Goal: Information Seeking & Learning: Check status

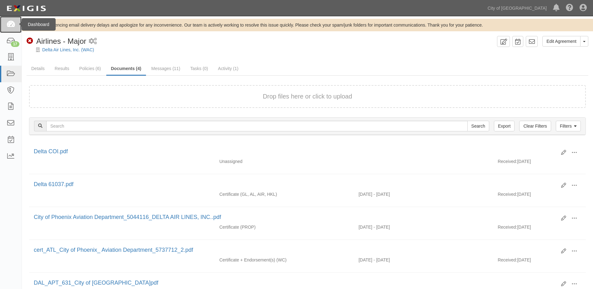
click at [13, 26] on icon at bounding box center [10, 24] width 9 height 7
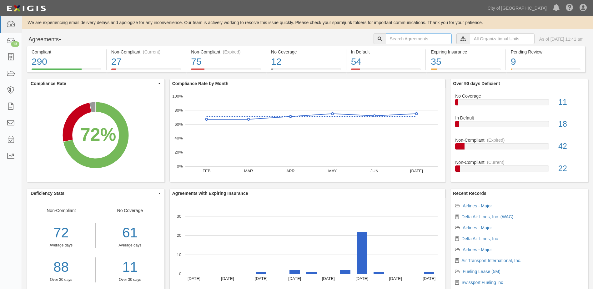
click at [415, 39] on input "text" at bounding box center [419, 38] width 66 height 11
click at [473, 38] on input "text" at bounding box center [502, 38] width 65 height 11
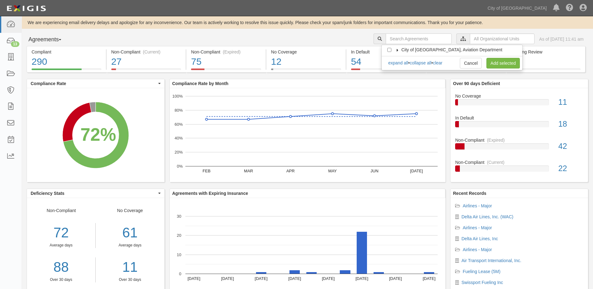
click at [397, 51] on icon at bounding box center [397, 50] width 4 height 3
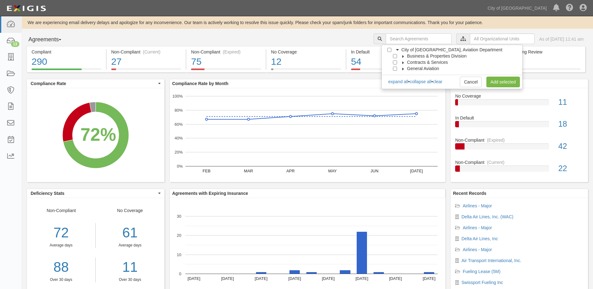
click at [401, 56] on icon at bounding box center [403, 56] width 4 height 3
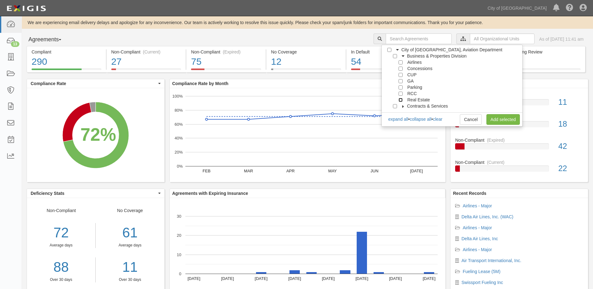
click at [400, 101] on input "Real Estate" at bounding box center [401, 100] width 4 height 4
checkbox input "true"
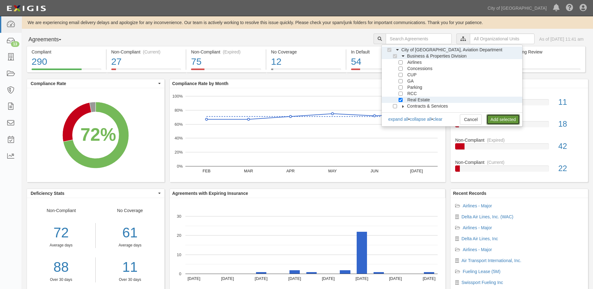
click at [494, 120] on link "Add selected" at bounding box center [502, 119] width 33 height 11
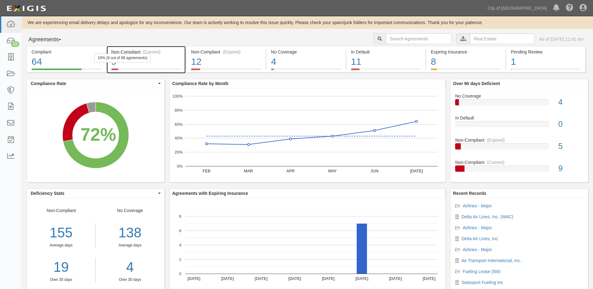
click at [156, 58] on div "9" at bounding box center [146, 61] width 70 height 13
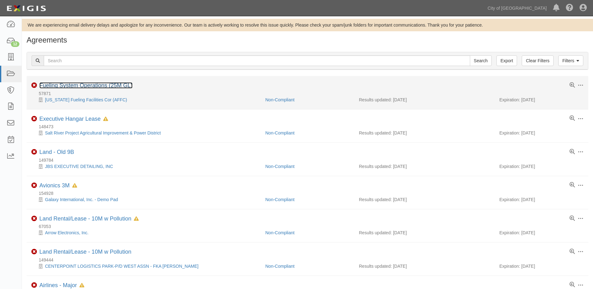
click at [95, 84] on link "Fueling System Operations (25M GL)" at bounding box center [85, 85] width 93 height 6
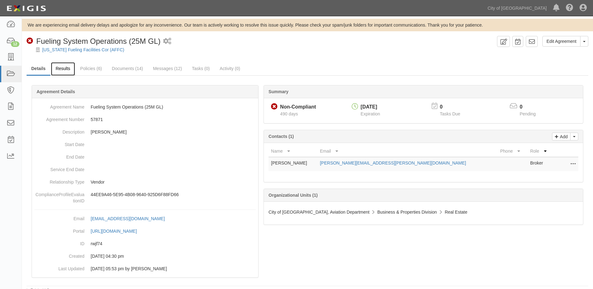
click at [66, 71] on link "Results" at bounding box center [63, 68] width 24 height 13
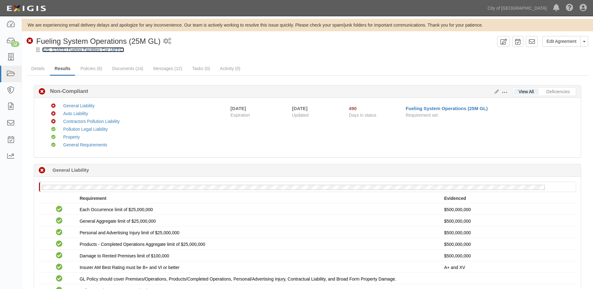
click at [80, 51] on link "[US_STATE] Fueling Facilities Cor (AFFC)" at bounding box center [83, 49] width 82 height 5
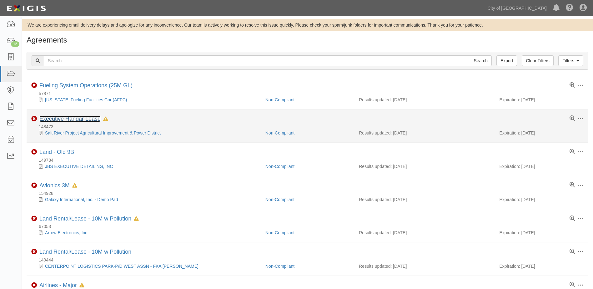
click at [65, 118] on link "Executive Hangar Lease" at bounding box center [69, 119] width 61 height 6
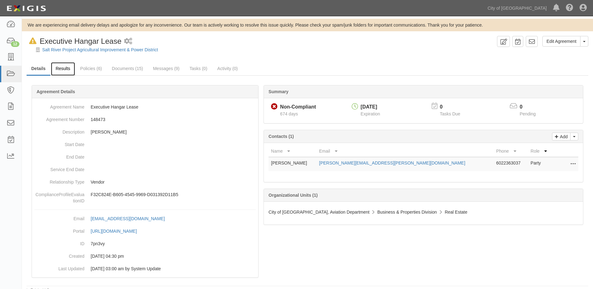
click at [67, 70] on link "Results" at bounding box center [63, 68] width 24 height 13
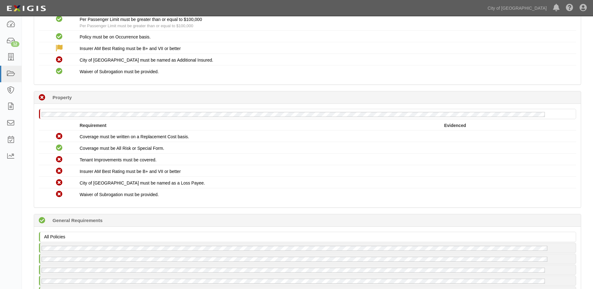
scroll to position [594, 0]
